Goal: Find specific page/section: Find specific page/section

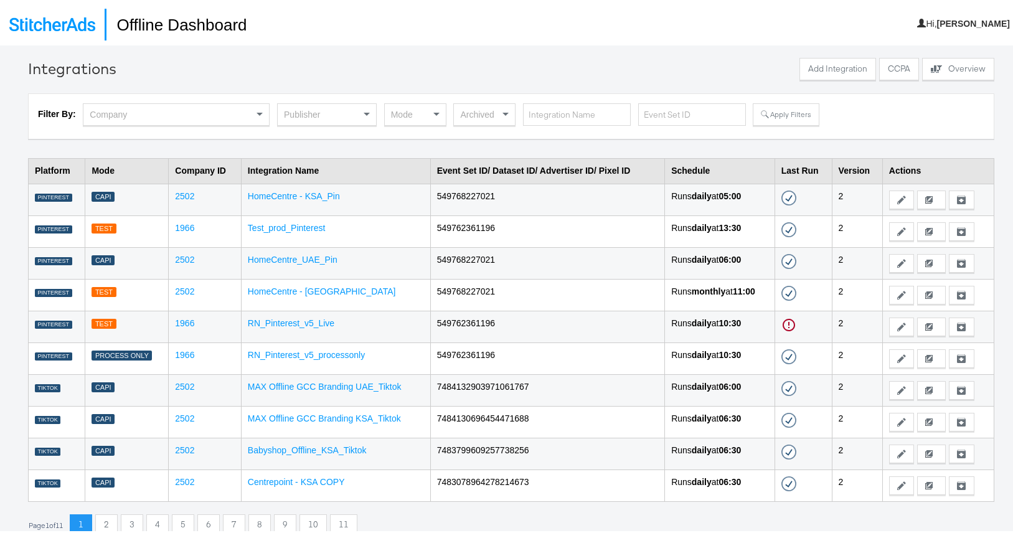
click at [339, 110] on div "Publisher" at bounding box center [327, 111] width 98 height 21
click at [365, 111] on span at bounding box center [367, 112] width 6 height 4
click at [777, 112] on button "Apply Filters" at bounding box center [786, 112] width 66 height 22
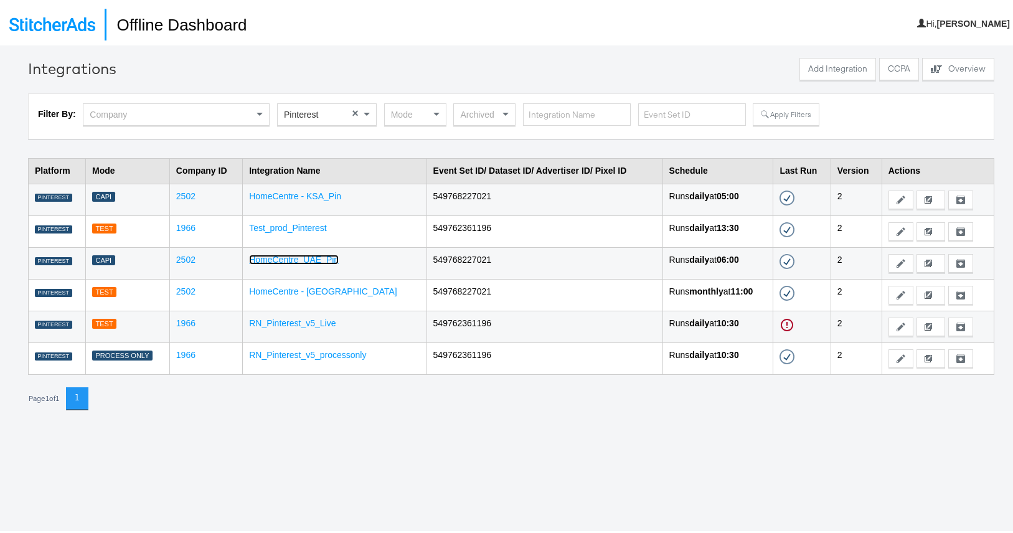
click at [304, 256] on link "HomeCentre_UAE_Pin" at bounding box center [294, 257] width 90 height 10
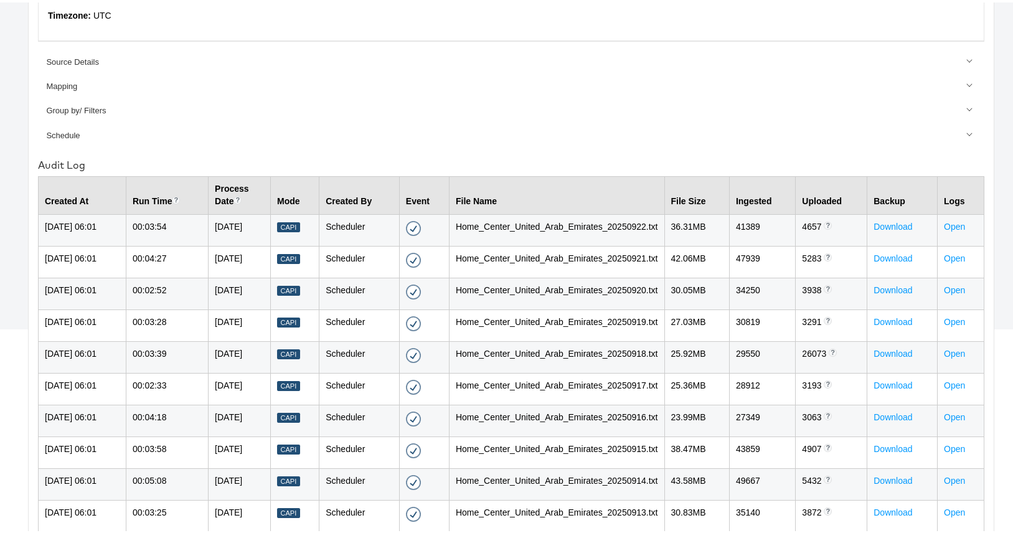
scroll to position [253, 0]
